Goal: Task Accomplishment & Management: Use online tool/utility

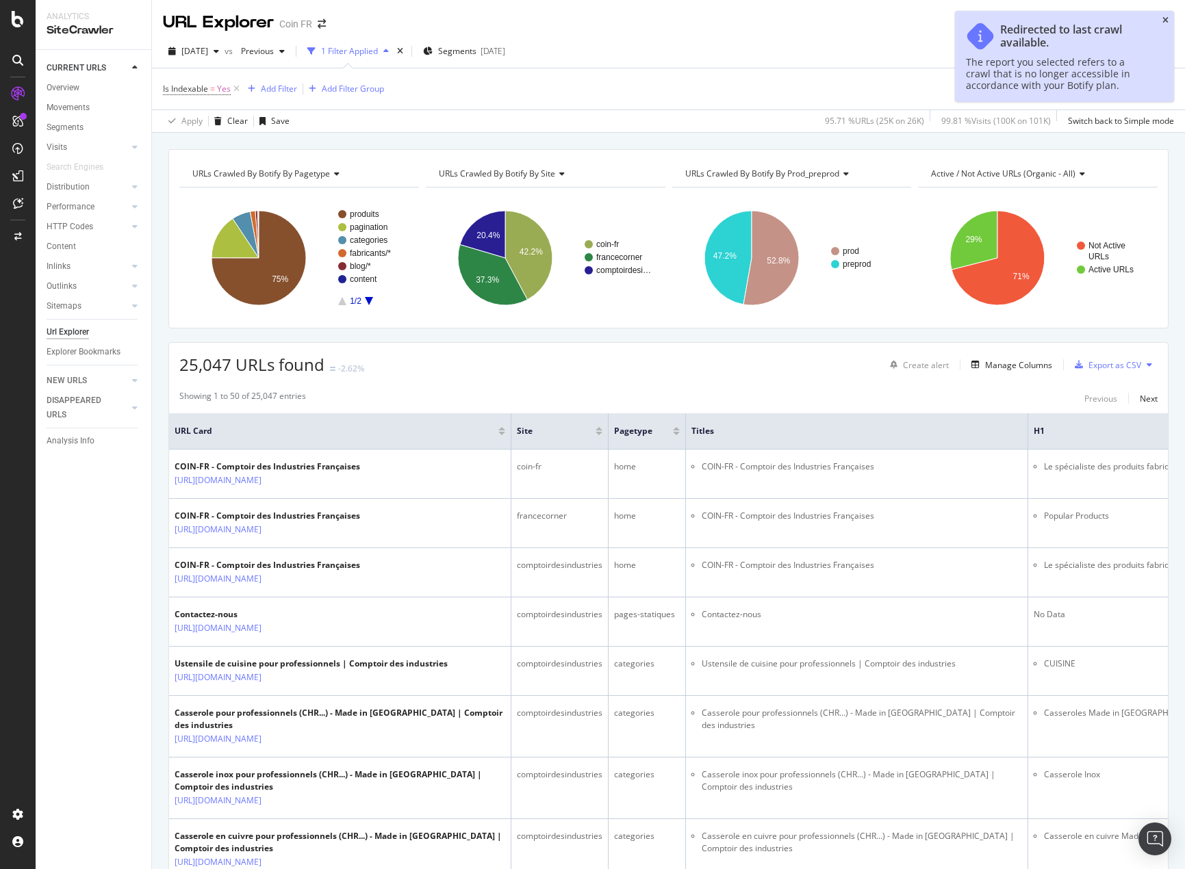
click at [1167, 18] on icon "close toast" at bounding box center [1165, 20] width 6 height 8
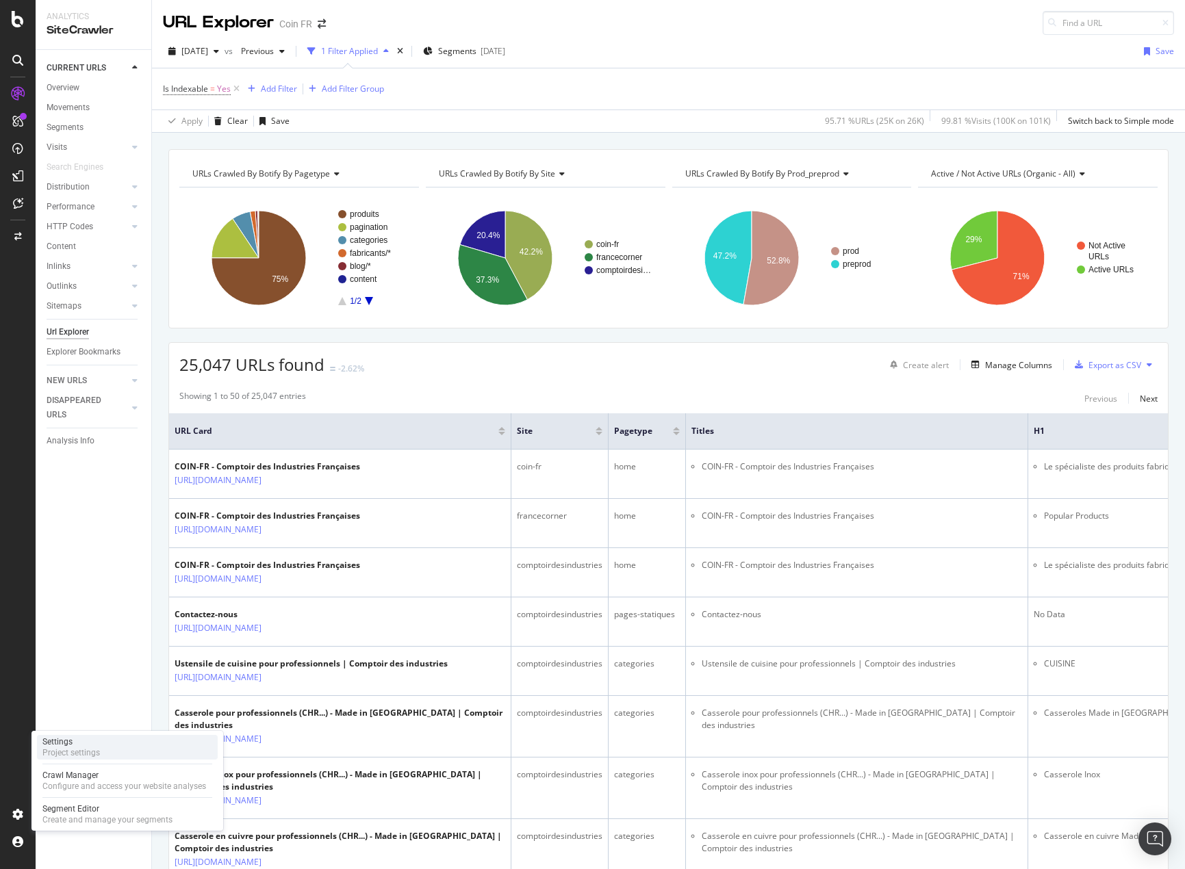
click at [84, 746] on div "Settings" at bounding box center [70, 741] width 57 height 11
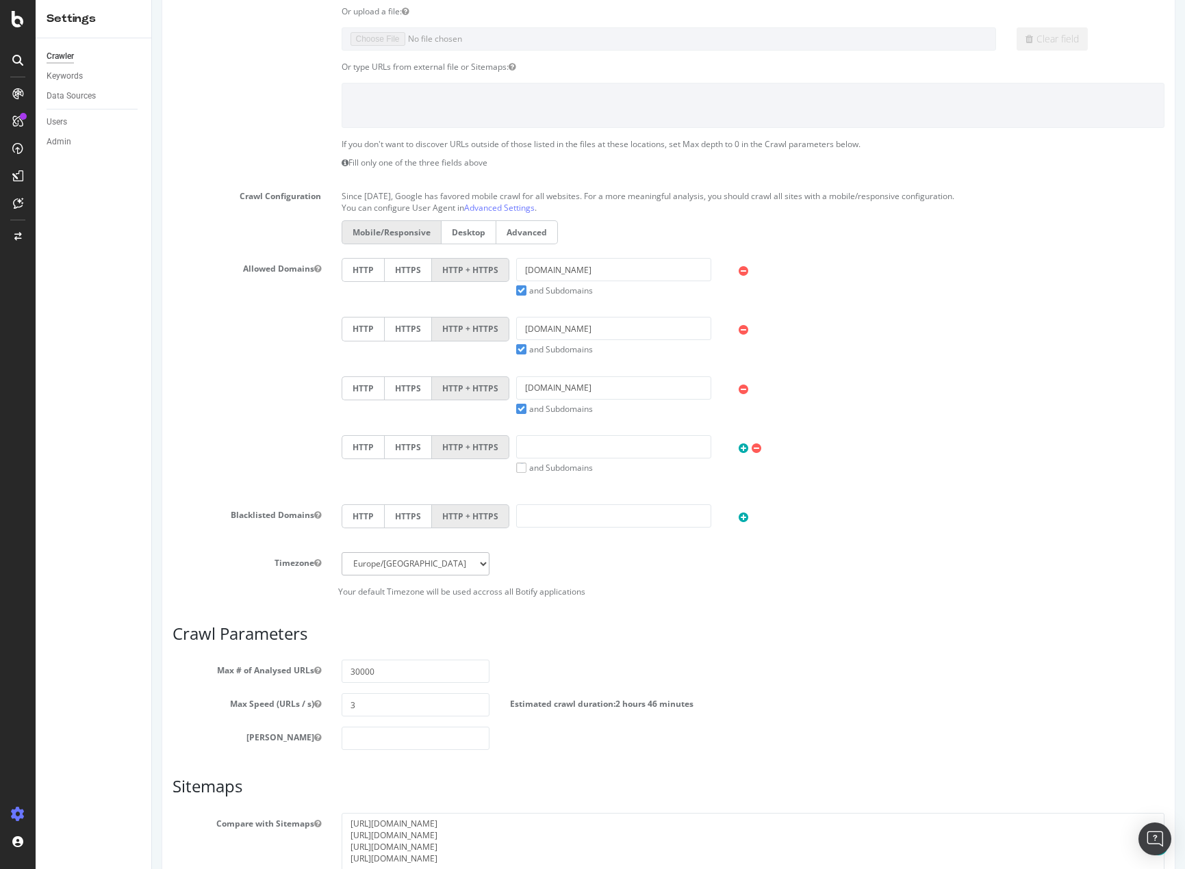
scroll to position [342, 0]
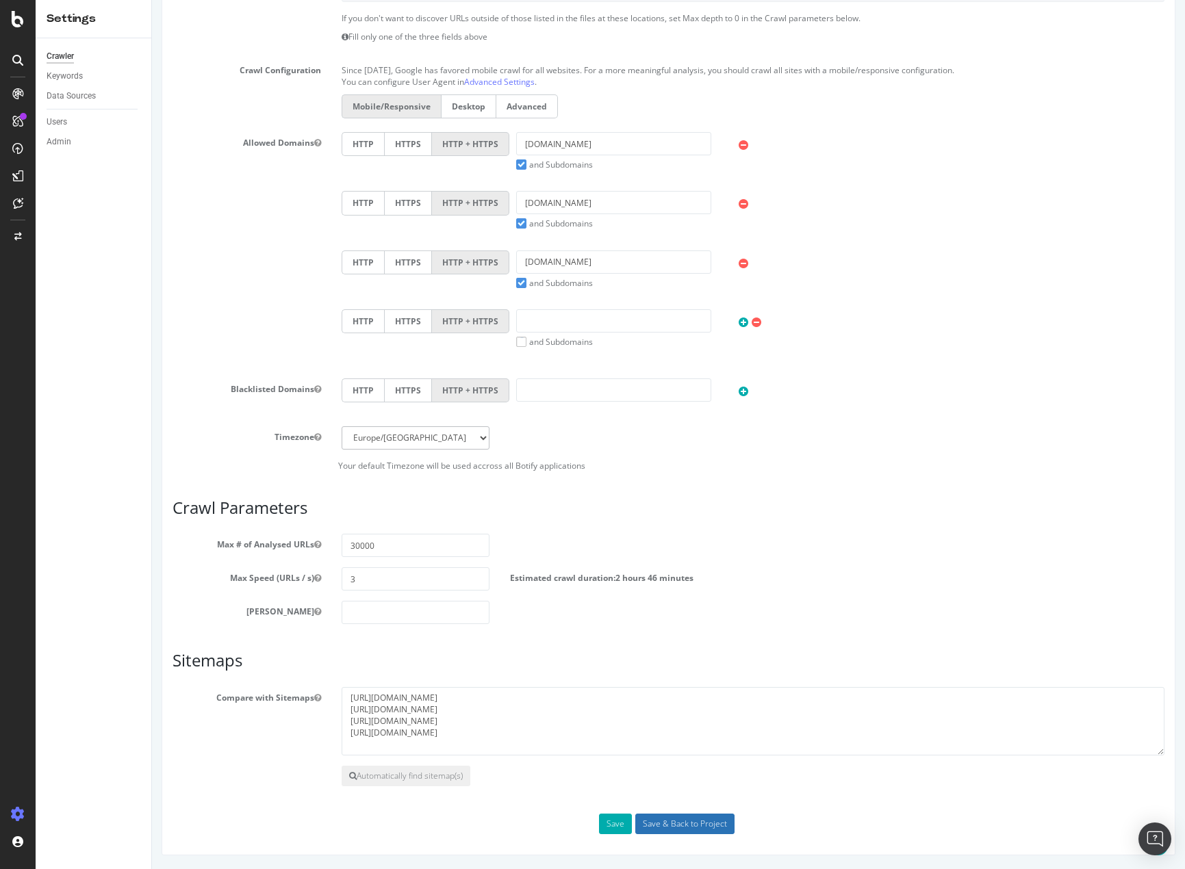
click at [705, 829] on input "Save & Back to Project" at bounding box center [684, 824] width 99 height 21
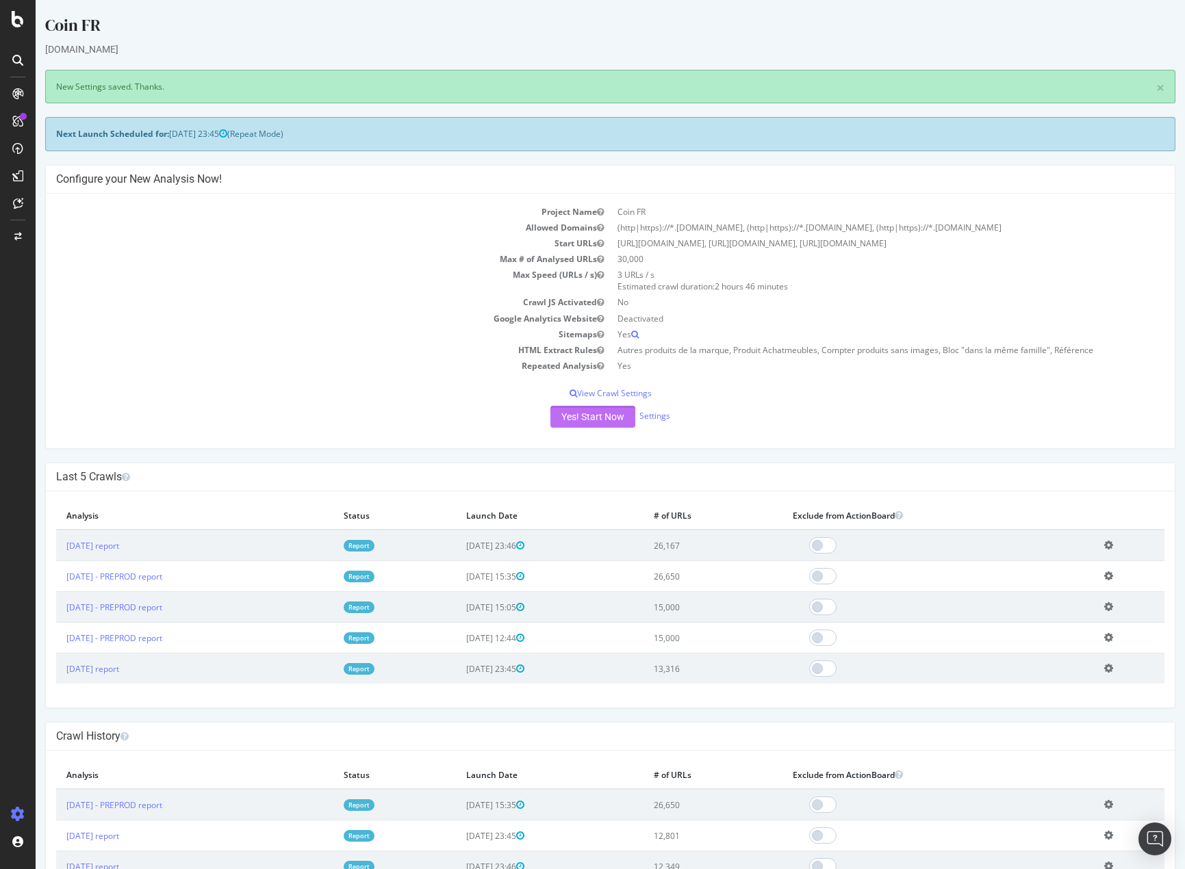
click at [586, 411] on button "Yes! Start Now" at bounding box center [592, 417] width 85 height 22
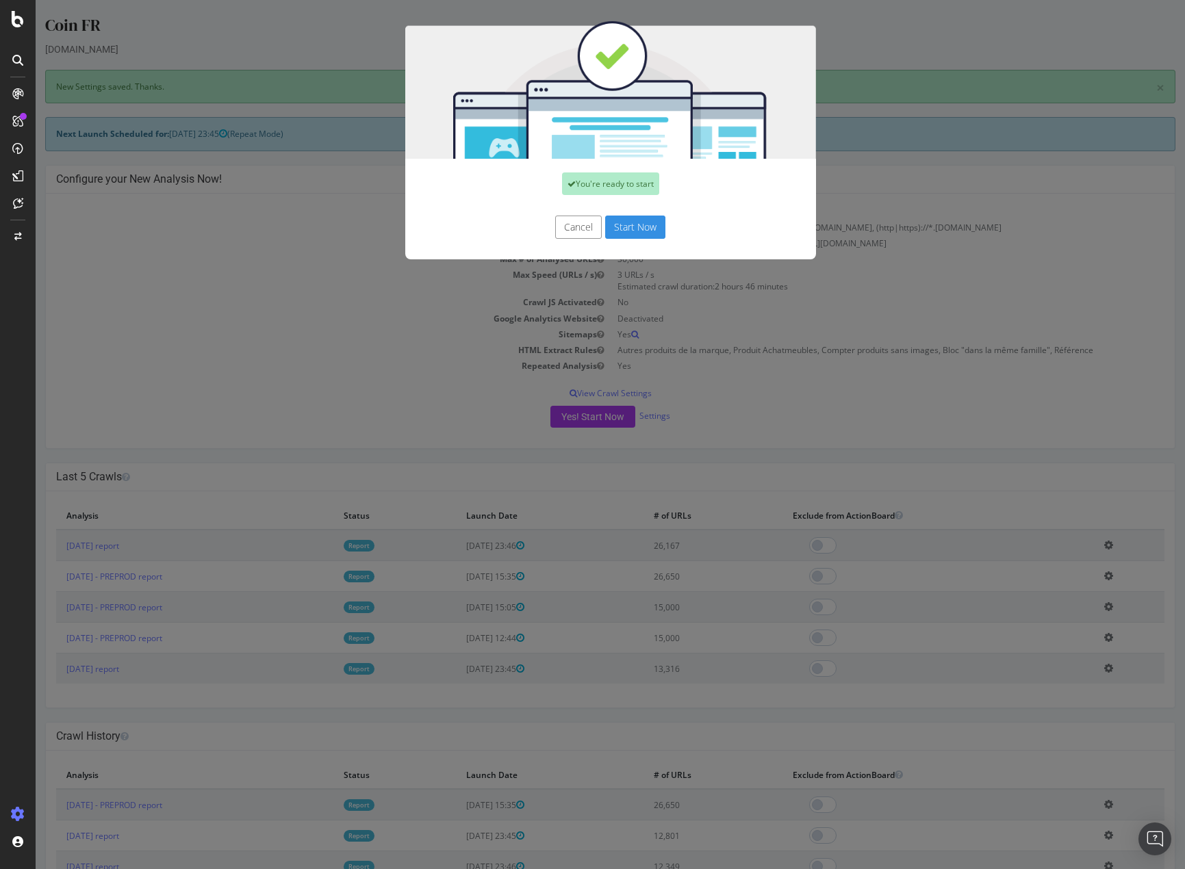
click at [622, 229] on button "Start Now" at bounding box center [635, 227] width 60 height 23
